Goal: Communication & Community: Share content

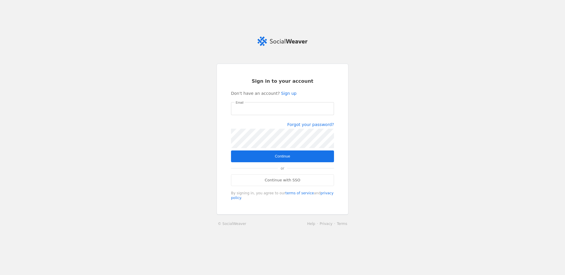
type input "[PERSON_NAME][EMAIL_ADDRESS][PERSON_NAME][DOMAIN_NAME]"
click at [278, 156] on span "Continue" at bounding box center [282, 156] width 15 height 6
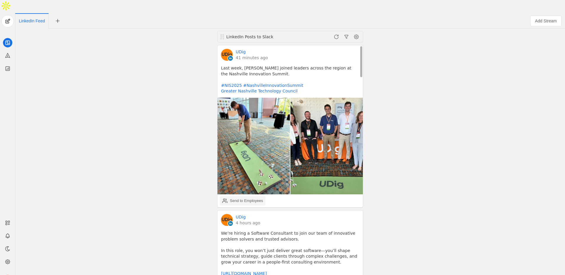
click at [250, 195] on div "Send to Employees" at bounding box center [242, 201] width 41 height 12
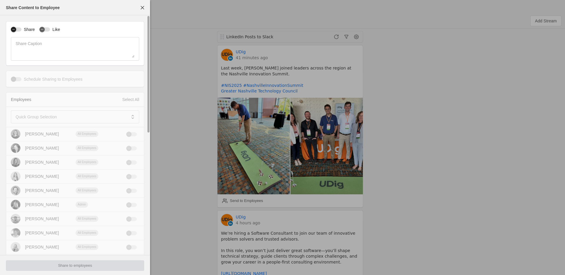
drag, startPoint x: 18, startPoint y: 30, endPoint x: 22, endPoint y: 30, distance: 4.4
click at [18, 30] on div "button" at bounding box center [16, 29] width 11 height 4
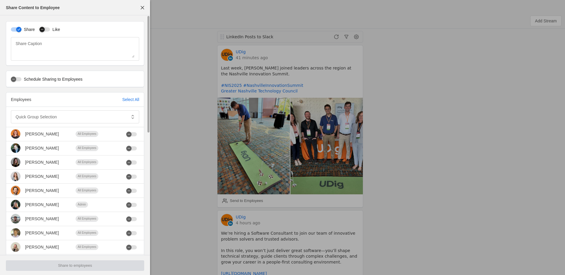
click at [48, 30] on div "button" at bounding box center [44, 29] width 11 height 4
click at [36, 122] on div at bounding box center [71, 116] width 111 height 13
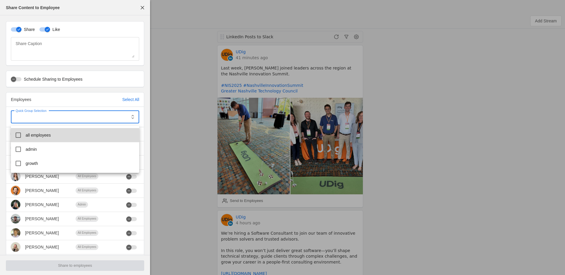
click at [35, 133] on span "all employees" at bounding box center [38, 135] width 25 height 6
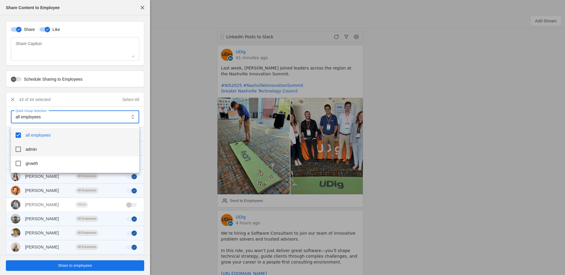
click at [32, 148] on span "admin" at bounding box center [31, 149] width 11 height 6
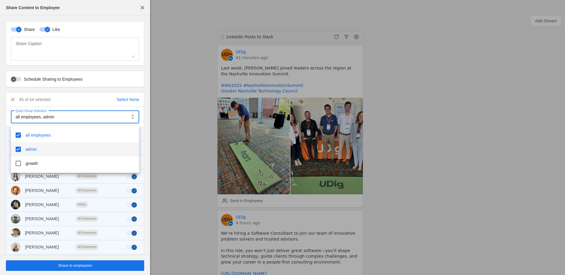
drag, startPoint x: 39, startPoint y: 168, endPoint x: 137, endPoint y: 199, distance: 102.0
click at [40, 168] on mat-option "growth" at bounding box center [75, 163] width 128 height 14
click at [108, 263] on div at bounding box center [282, 137] width 565 height 275
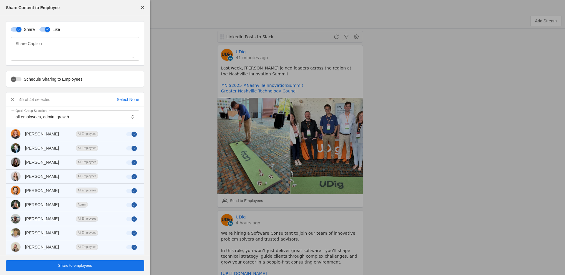
click at [106, 266] on span "undefined" at bounding box center [75, 265] width 138 height 11
